Goal: Task Accomplishment & Management: Complete application form

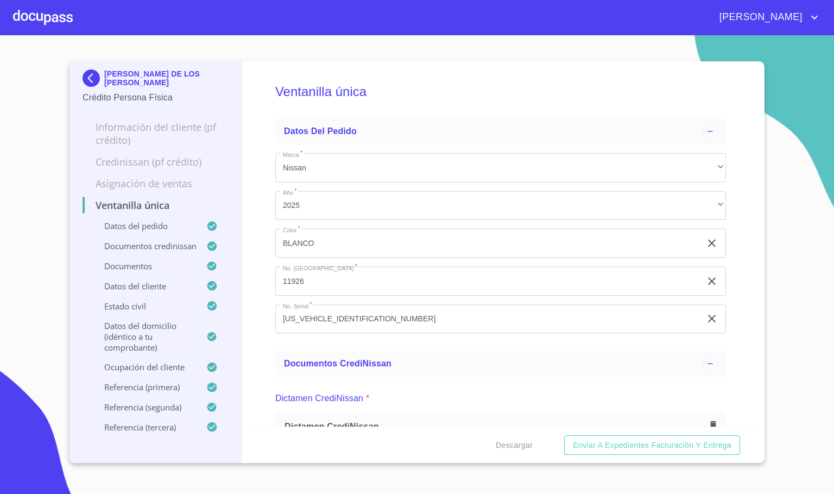
scroll to position [1141, 0]
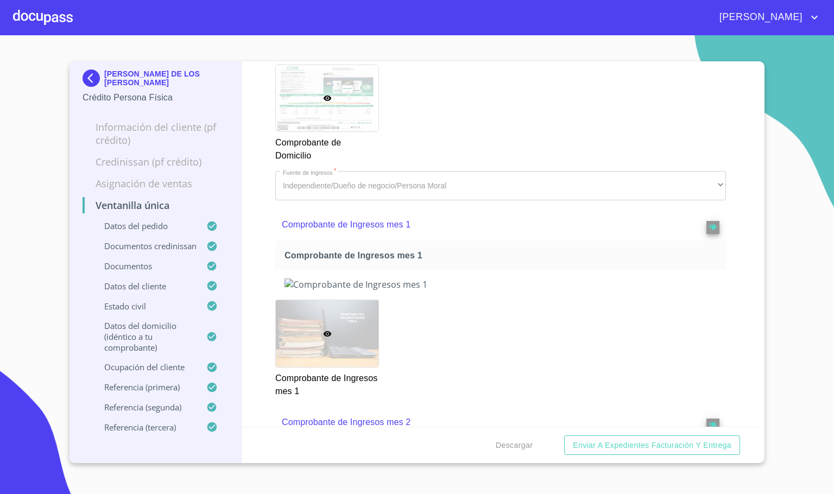
click at [35, 7] on div at bounding box center [43, 17] width 60 height 35
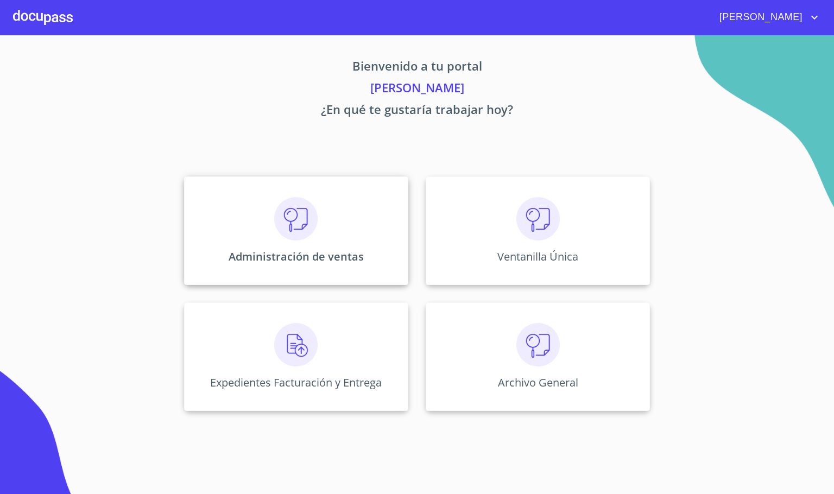
click at [261, 284] on div "Administración de ventas" at bounding box center [296, 231] width 224 height 109
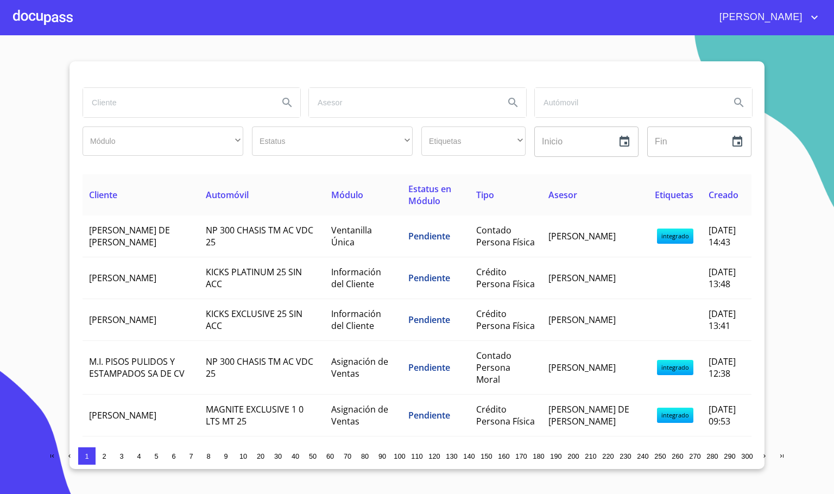
click at [179, 104] on input "search" at bounding box center [176, 102] width 187 height 29
type input "[PERSON_NAME]"
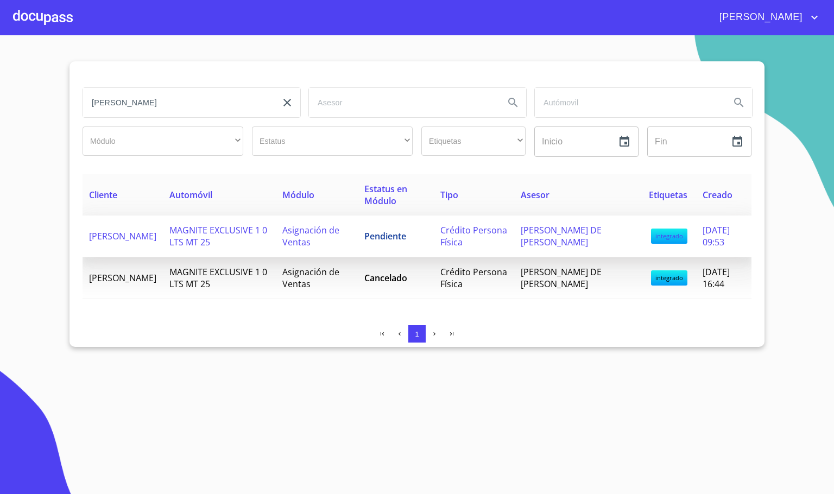
click at [235, 231] on span "MAGNITE EXCLUSIVE 1 0 LTS MT 25" at bounding box center [219, 236] width 98 height 24
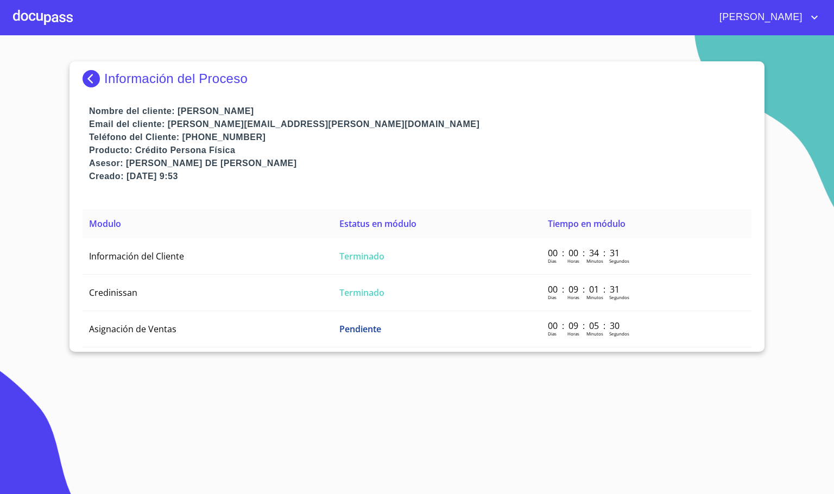
click at [90, 84] on img at bounding box center [94, 78] width 22 height 17
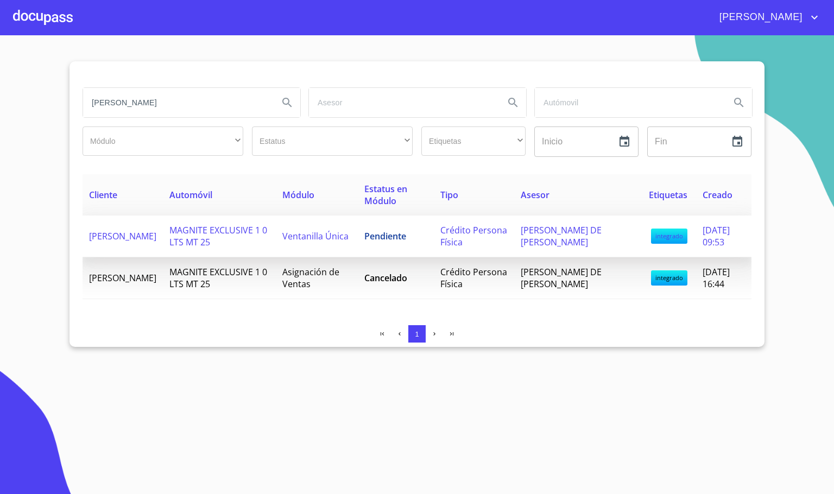
click at [209, 237] on span "MAGNITE EXCLUSIVE 1 0 LTS MT 25" at bounding box center [219, 236] width 98 height 24
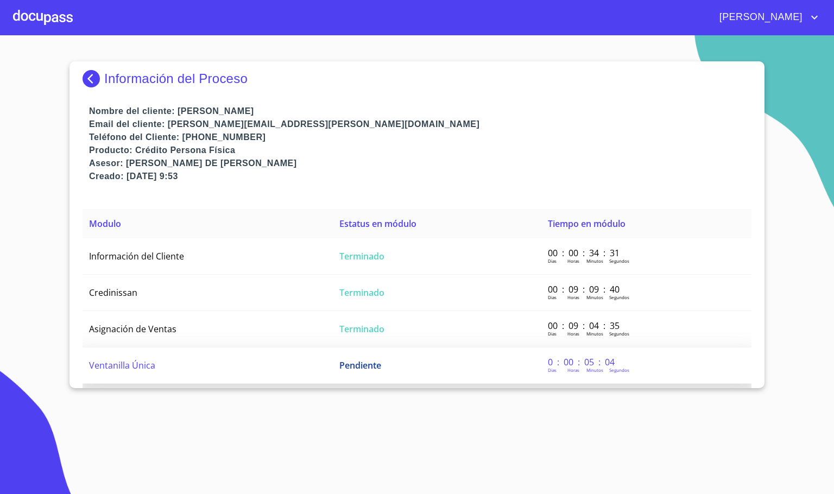
click at [173, 359] on td "Ventanilla Única" at bounding box center [208, 366] width 250 height 36
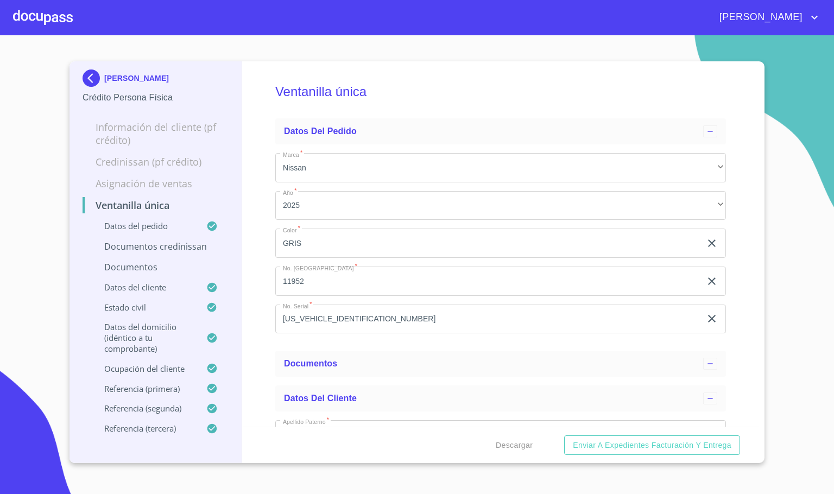
click at [246, 347] on div "Ventanilla única Datos del pedido Marca   * Nissan ​ Año   * 2025 ​ Color   * G…" at bounding box center [501, 244] width 518 height 366
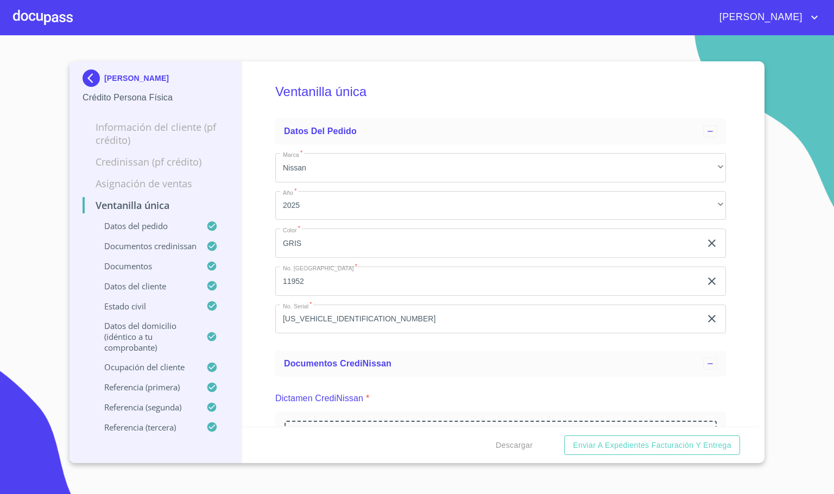
scroll to position [163, 0]
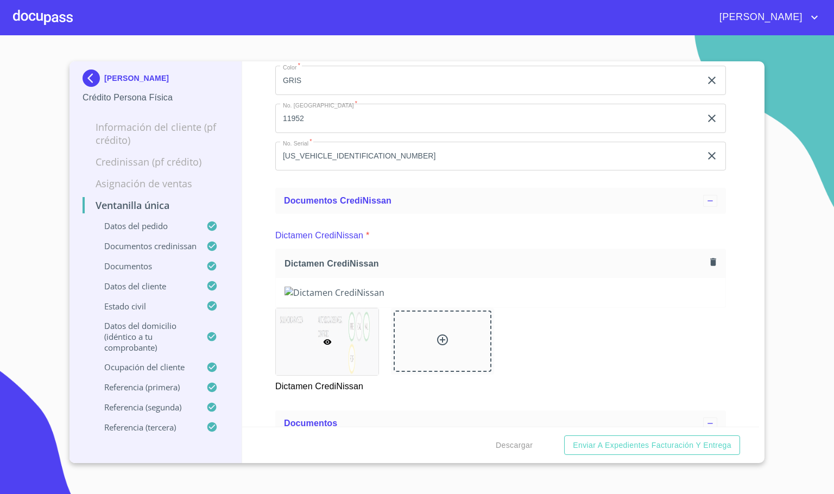
click at [266, 315] on div "Ventanilla única Datos del pedido Marca   * Nissan ​ Año   * 2025 ​ Color   * G…" at bounding box center [501, 244] width 518 height 366
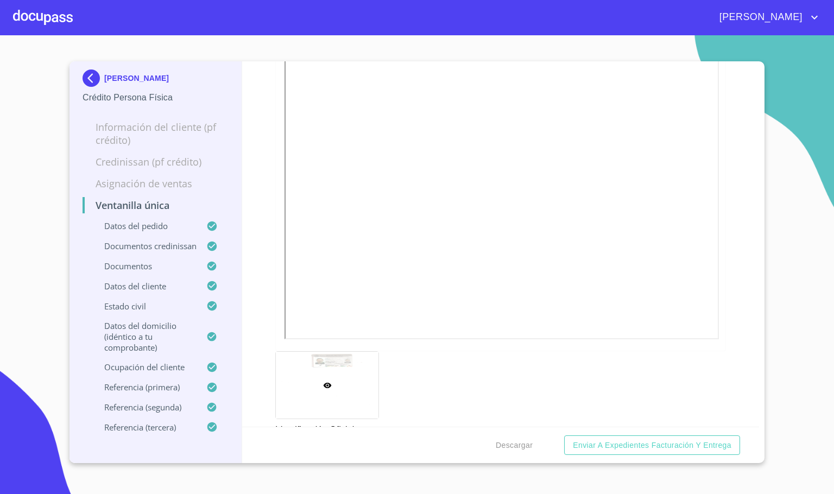
scroll to position [652, 0]
click at [740, 310] on div "Ventanilla única Datos del pedido Marca   * Nissan ​ Año   * 2025 ​ Color   * G…" at bounding box center [501, 244] width 518 height 366
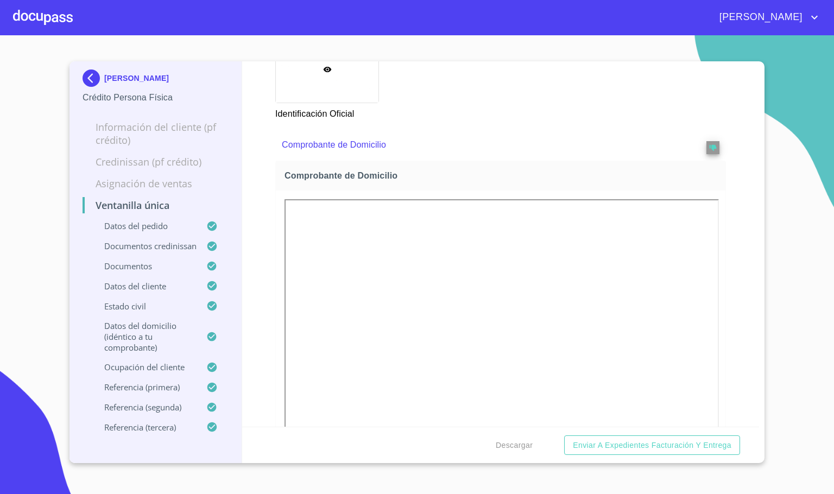
scroll to position [1141, 0]
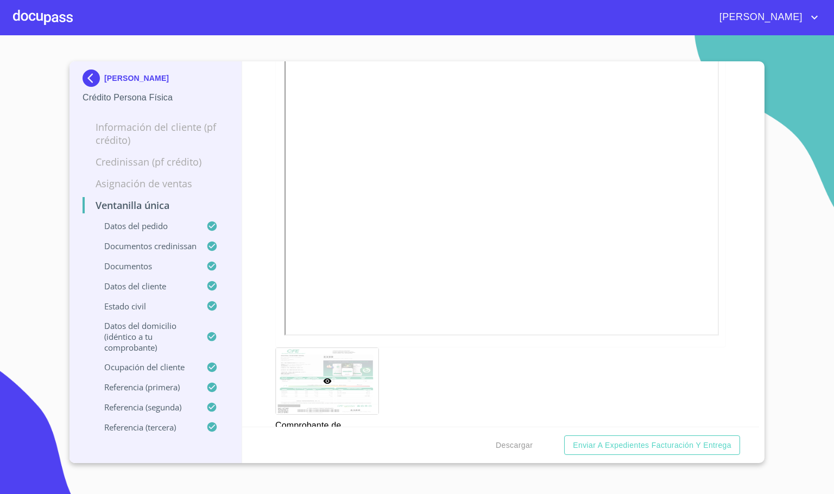
click at [729, 237] on div "Ventanilla única Datos del pedido Marca   * Nissan ​ Año   * 2025 ​ Color   * G…" at bounding box center [501, 244] width 518 height 366
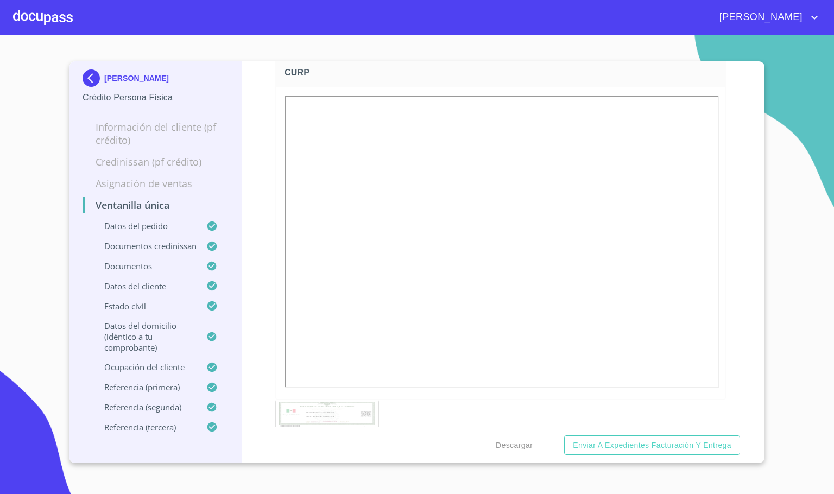
scroll to position [3178, 0]
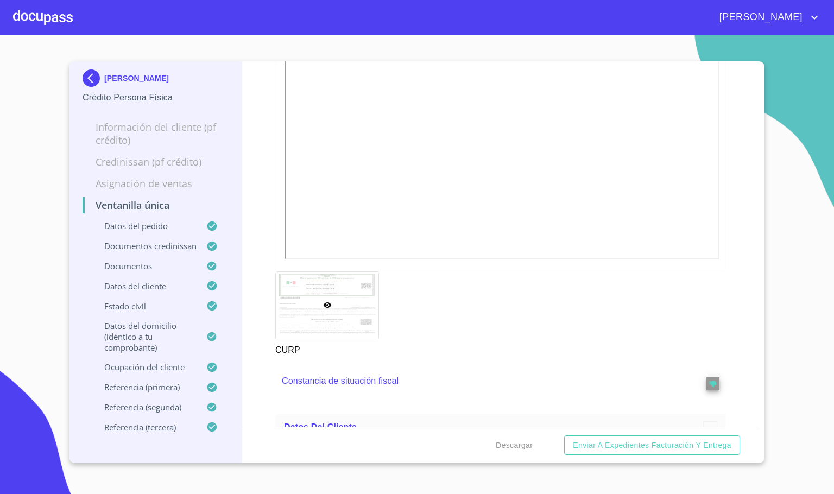
click at [739, 310] on div "Ventanilla única Datos del pedido Marca   * Nissan ​ Año   * 2025 ​ Color   * G…" at bounding box center [501, 244] width 518 height 366
click at [731, 342] on div "Ventanilla única Datos del pedido Marca   * Nissan ​ Año   * 2025 ​ Color   * G…" at bounding box center [501, 244] width 518 height 366
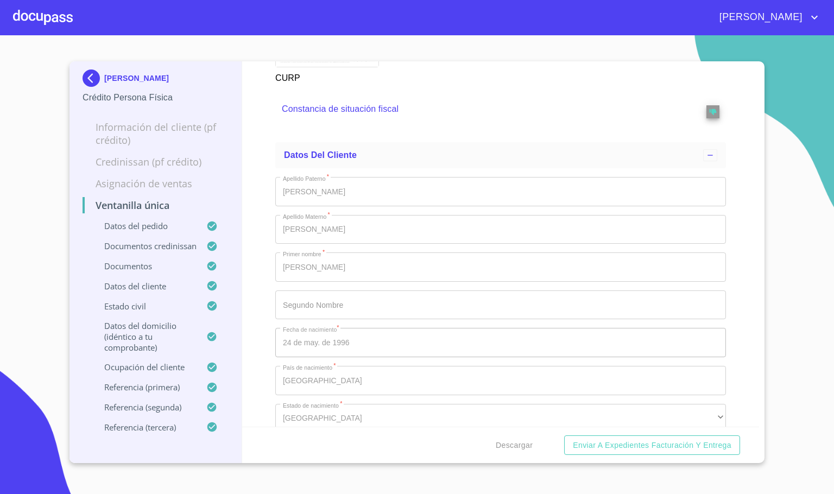
scroll to position [3423, 0]
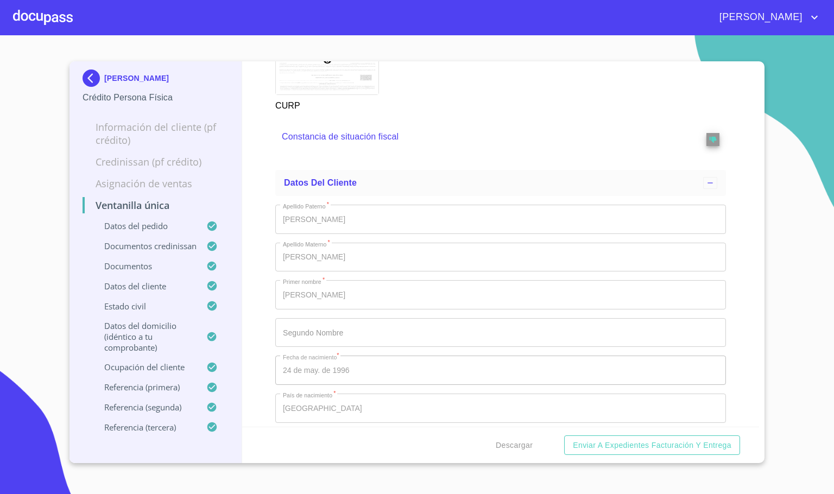
click at [729, 246] on div "Ventanilla única Datos del pedido Marca   * Nissan ​ Año   * 2025 ​ Color   * G…" at bounding box center [501, 244] width 518 height 366
click at [707, 146] on button "reject" at bounding box center [713, 139] width 13 height 13
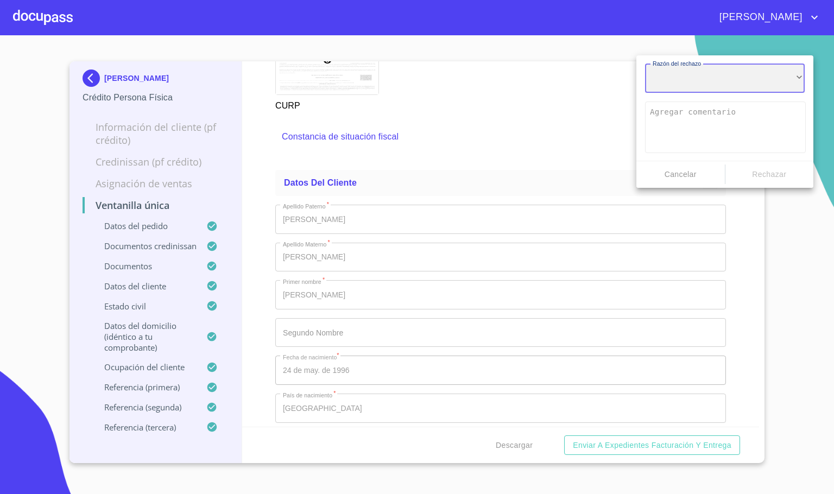
click at [685, 86] on div "​" at bounding box center [725, 78] width 160 height 29
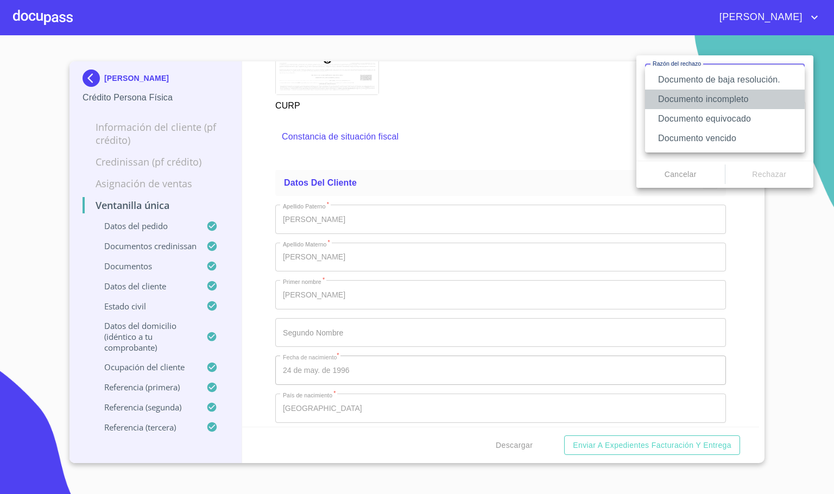
click at [744, 103] on li "Documento incompleto" at bounding box center [725, 100] width 160 height 20
type textarea "Favor de enviar de nuevo documento completo incluyendo todas sus hojas, puede s…"
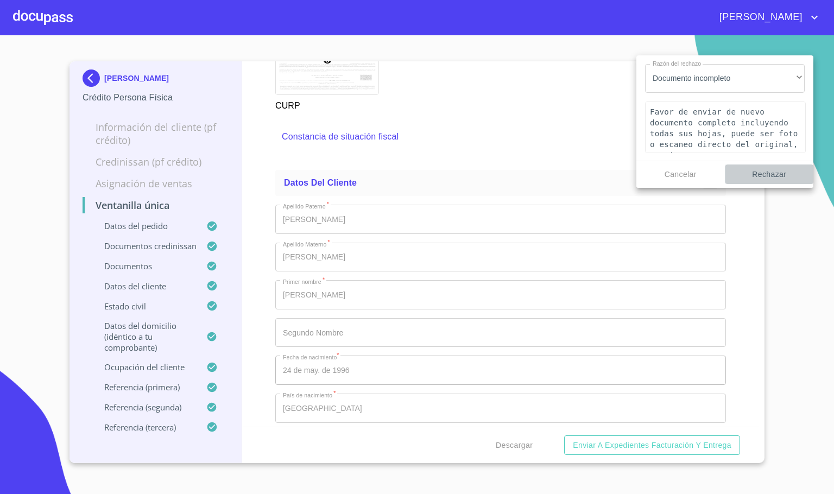
click at [780, 175] on span "Rechazar" at bounding box center [770, 175] width 80 height 14
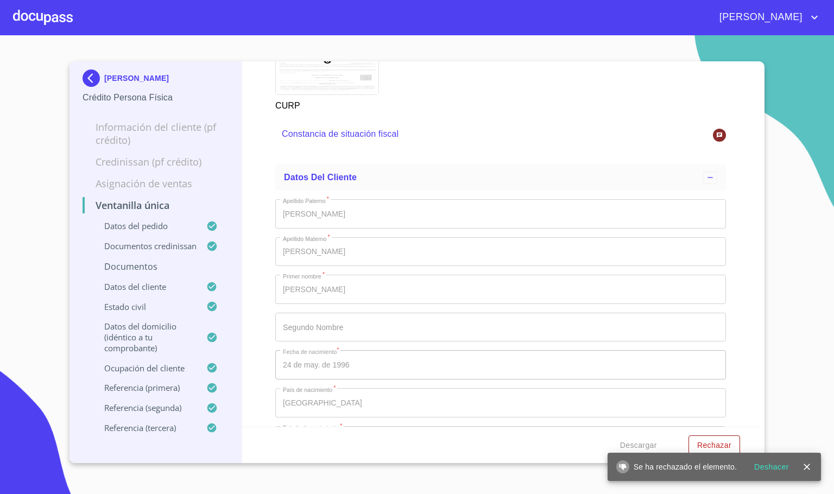
scroll to position [1700, 0]
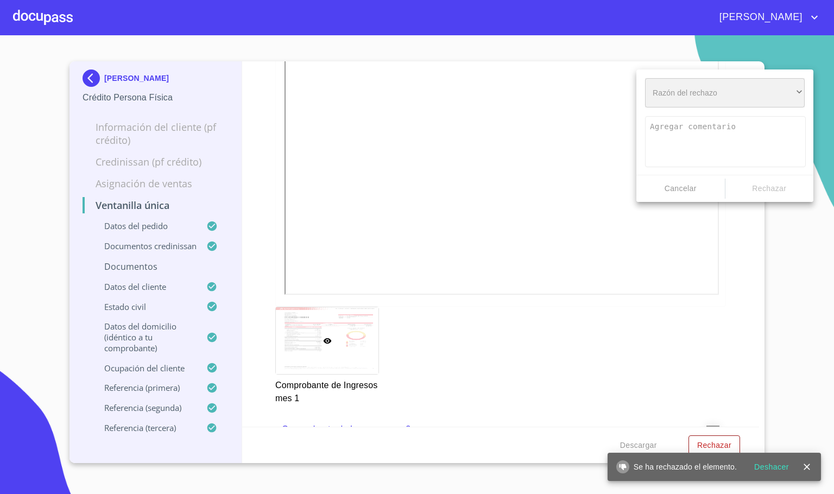
click at [724, 98] on div "​" at bounding box center [725, 92] width 160 height 29
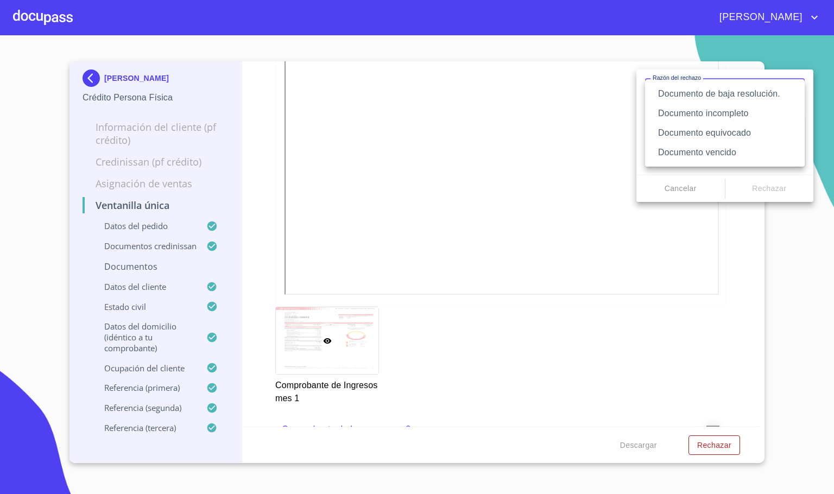
scroll to position [978, 0]
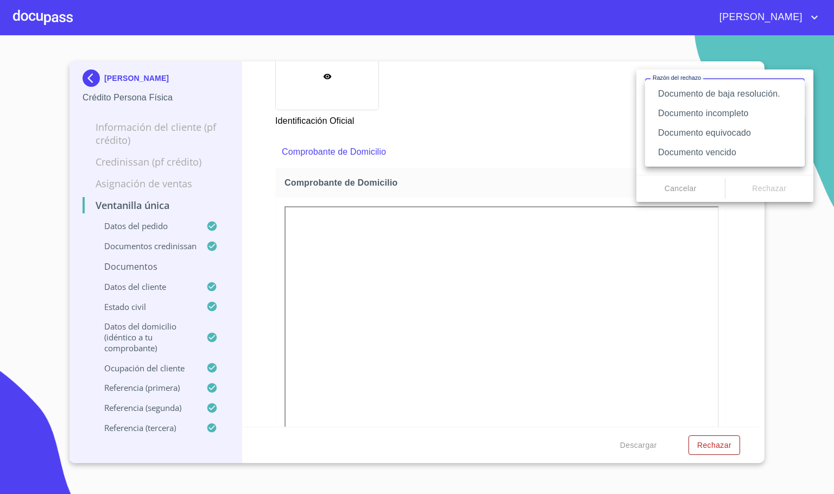
click at [749, 134] on li "Documento equivocado" at bounding box center [725, 133] width 160 height 20
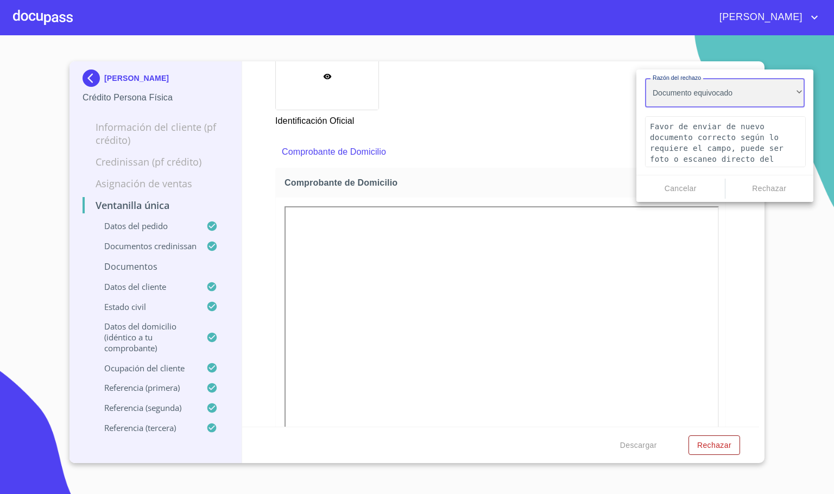
type textarea "Favor de enviar de nuevo documento correcto según lo requiere el campo, puede s…"
click at [786, 191] on div "Documento de baja resolución. Documento incompleto Documento equivocado Documen…" at bounding box center [417, 247] width 834 height 494
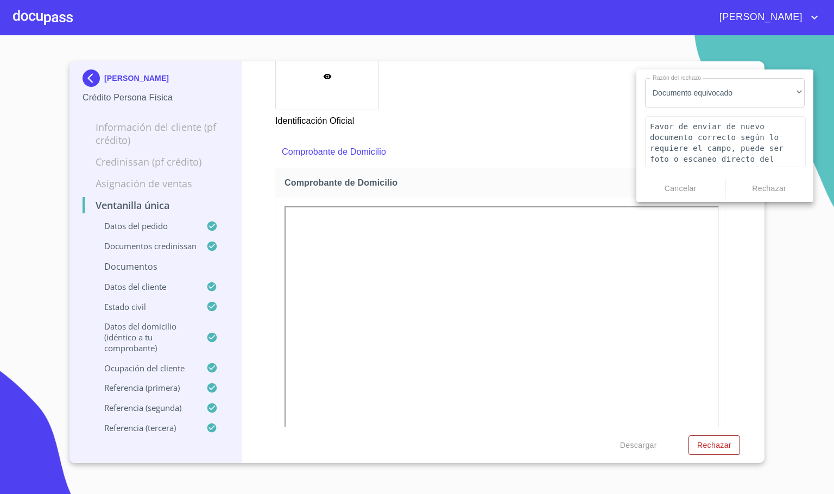
click at [773, 188] on span "Rechazar" at bounding box center [770, 189] width 80 height 14
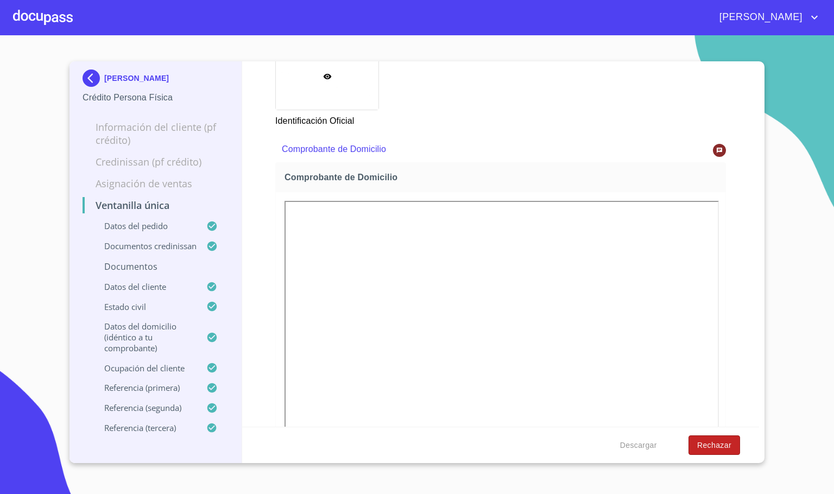
click at [712, 445] on span "Rechazar" at bounding box center [715, 446] width 34 height 14
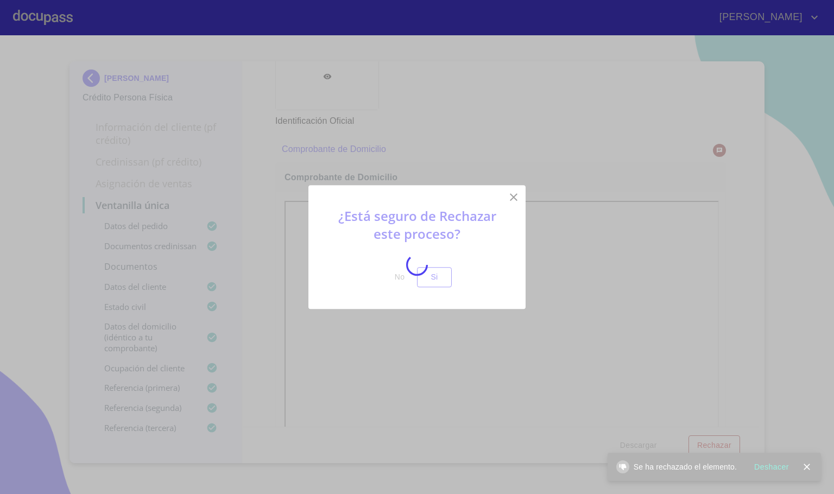
click at [439, 281] on div at bounding box center [417, 264] width 834 height 459
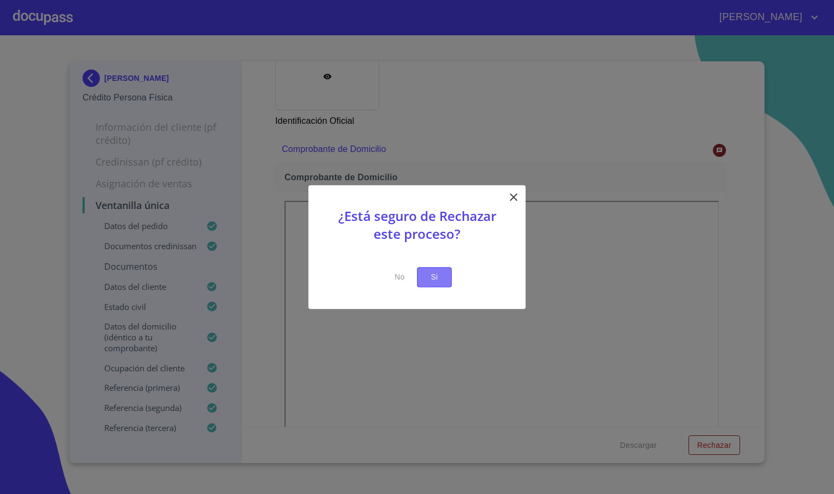
click at [419, 278] on button "Si" at bounding box center [434, 277] width 35 height 20
